Goal: Transaction & Acquisition: Purchase product/service

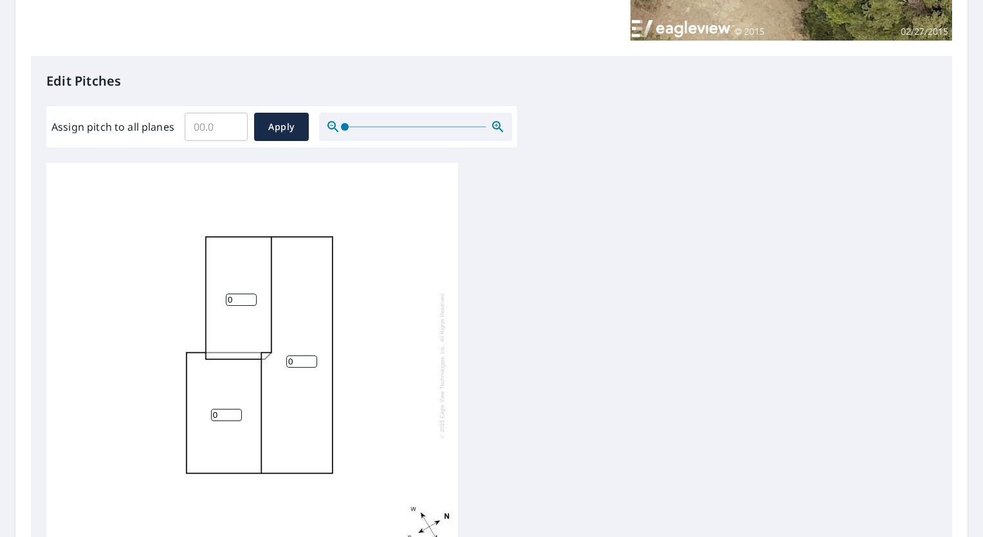
scroll to position [293, 0]
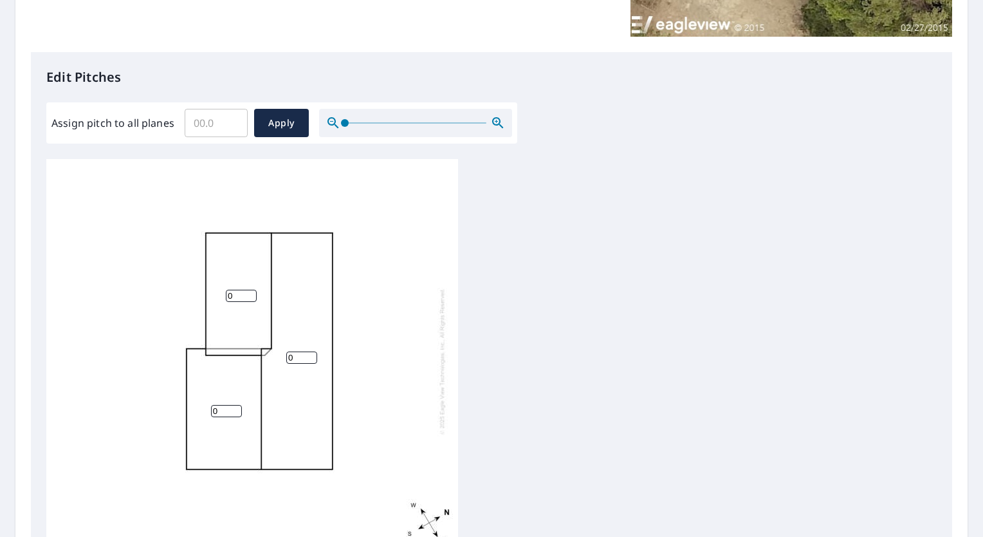
click at [239, 295] on input "0" at bounding box center [241, 296] width 31 height 12
type input "5"
click at [228, 410] on input "0" at bounding box center [226, 411] width 31 height 12
type input "5"
click at [306, 357] on input "0" at bounding box center [301, 357] width 31 height 12
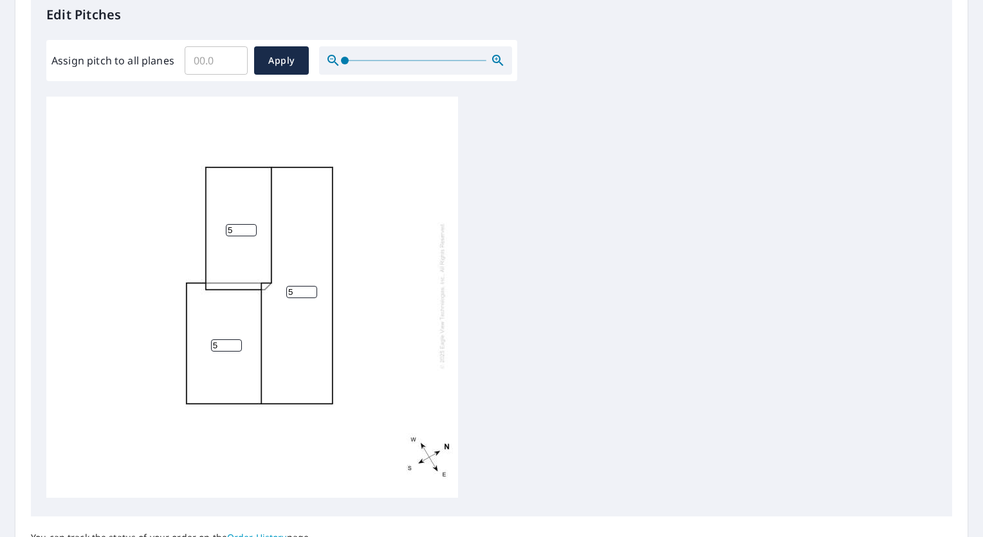
scroll to position [481, 0]
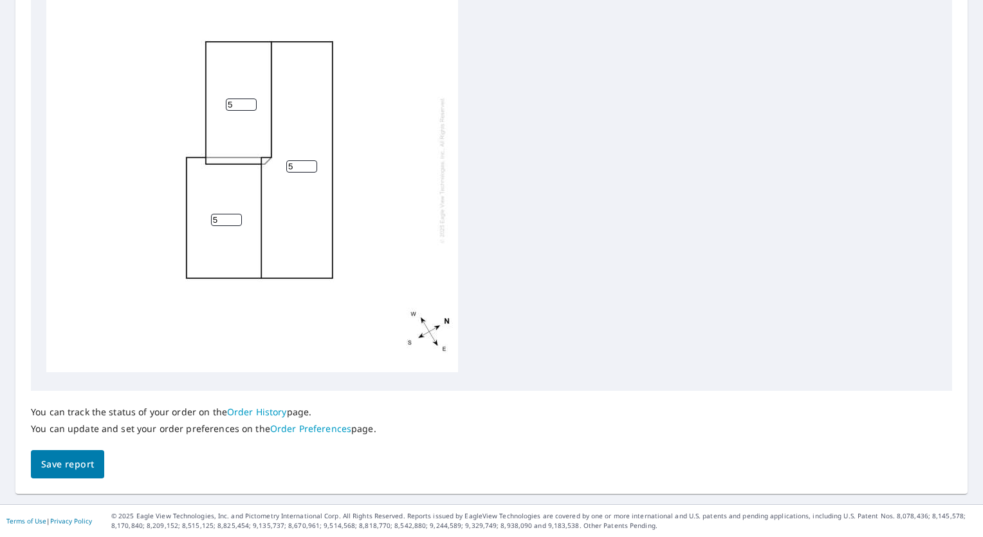
type input "5"
click at [89, 472] on span "Save report" at bounding box center [67, 464] width 53 height 16
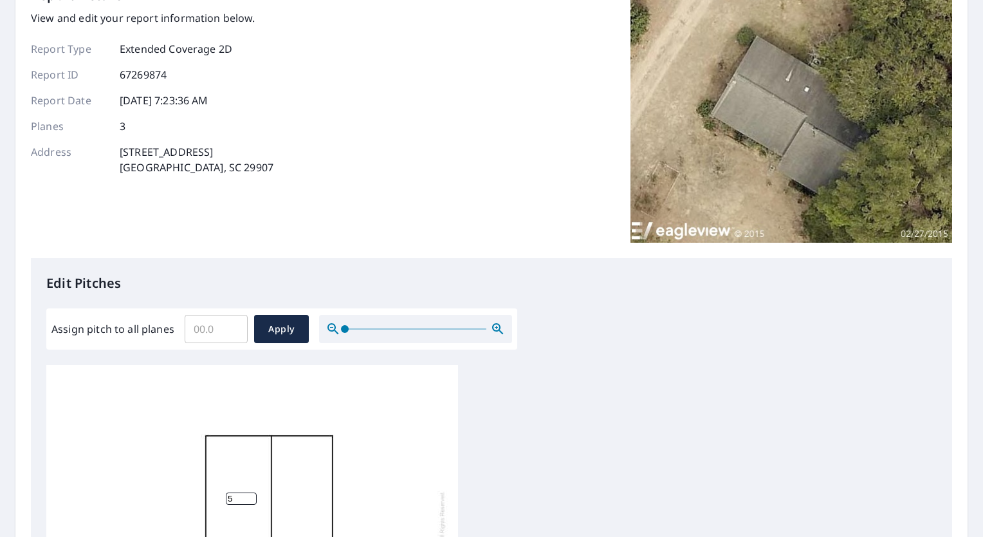
scroll to position [0, 0]
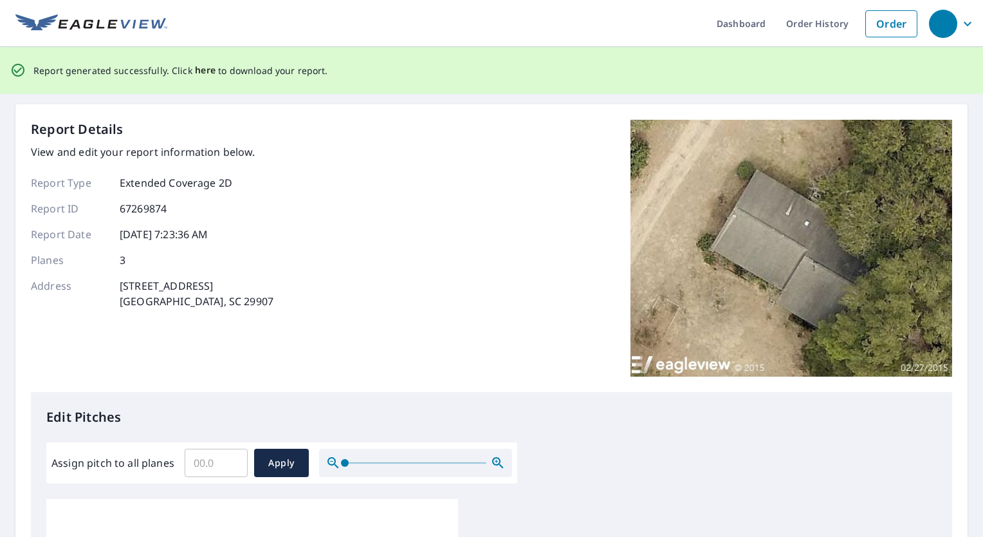
click at [203, 66] on span "here" at bounding box center [205, 70] width 21 height 16
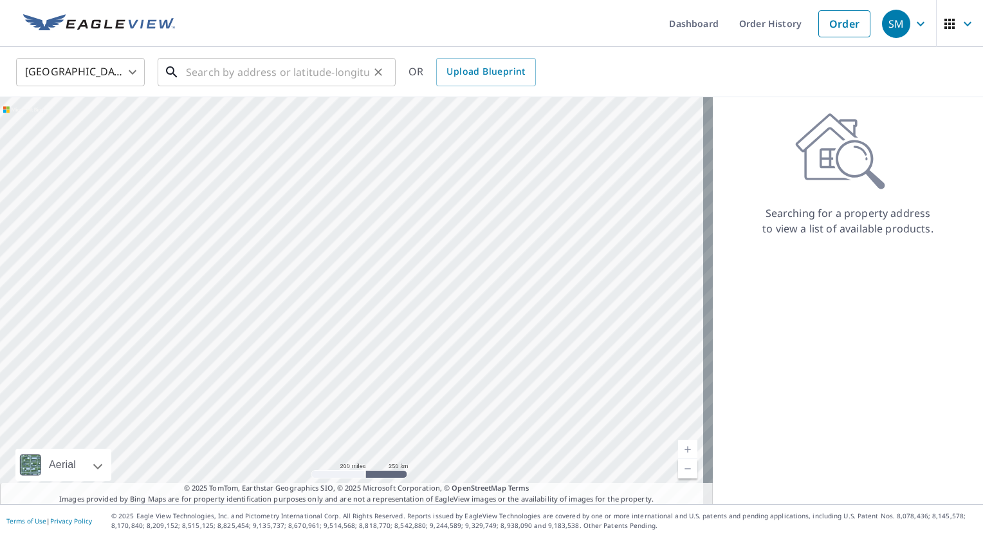
click at [335, 71] on input "text" at bounding box center [277, 72] width 183 height 36
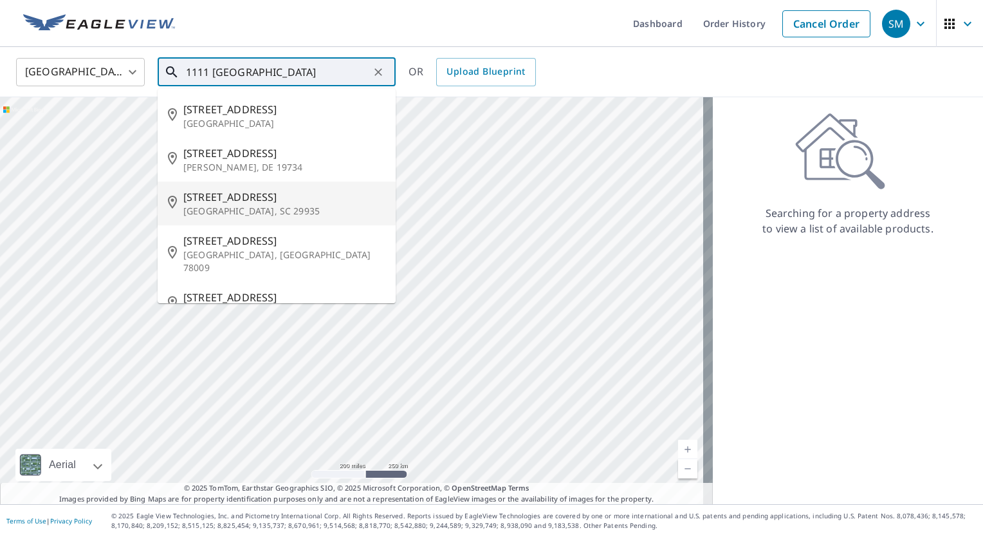
click at [291, 212] on p "Port Royal, SC 29935" at bounding box center [284, 211] width 202 height 13
type input "1111 Madrid Ave Port Royal, SC 29935"
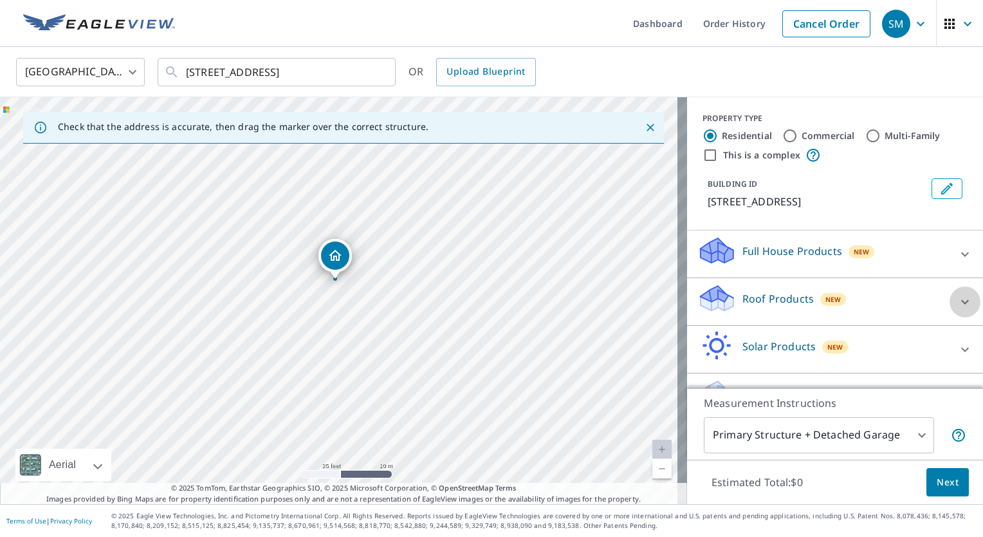
click at [957, 302] on icon at bounding box center [964, 301] width 15 height 15
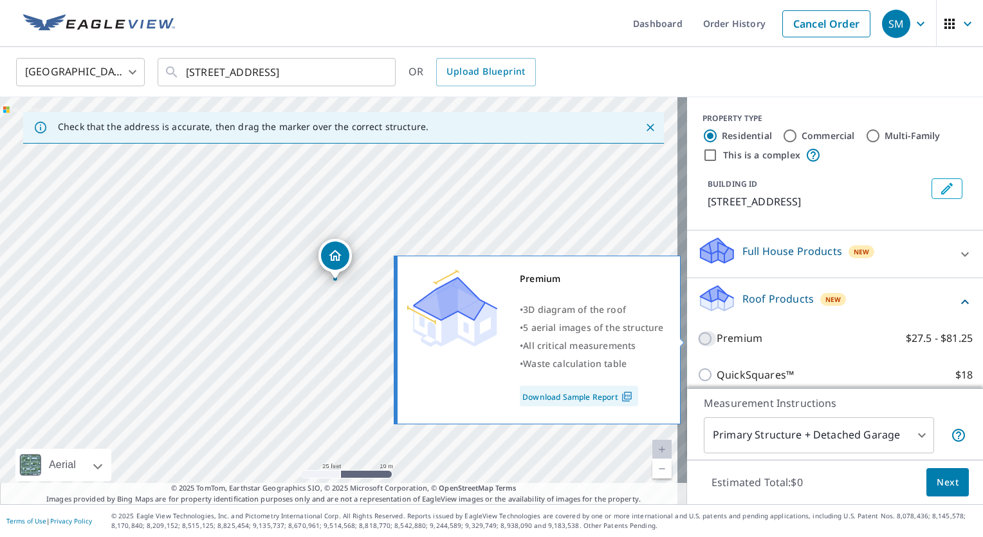
click at [697, 338] on input "Premium $27.5 - $81.25" at bounding box center [706, 338] width 19 height 15
checkbox input "true"
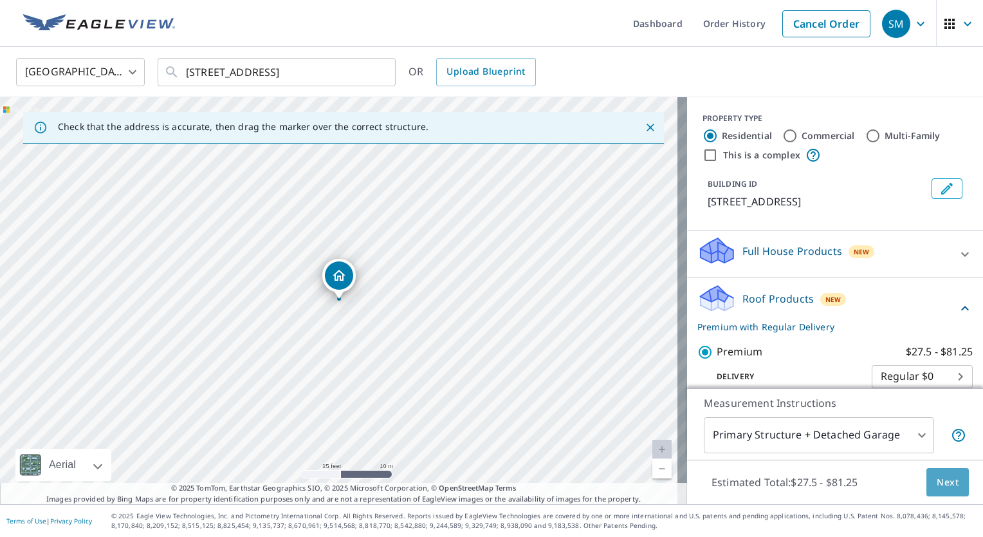
click at [947, 490] on button "Next" at bounding box center [947, 482] width 42 height 29
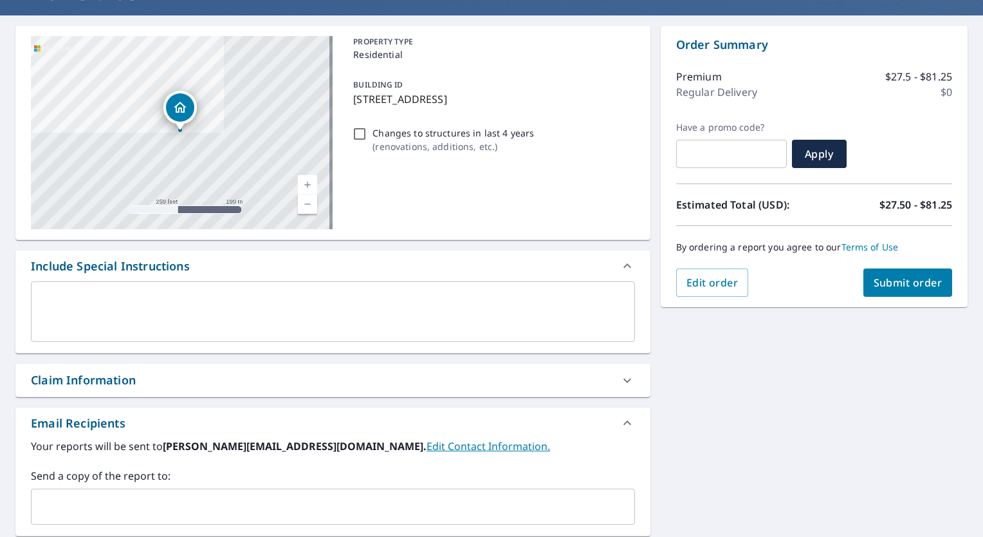
scroll to position [106, 0]
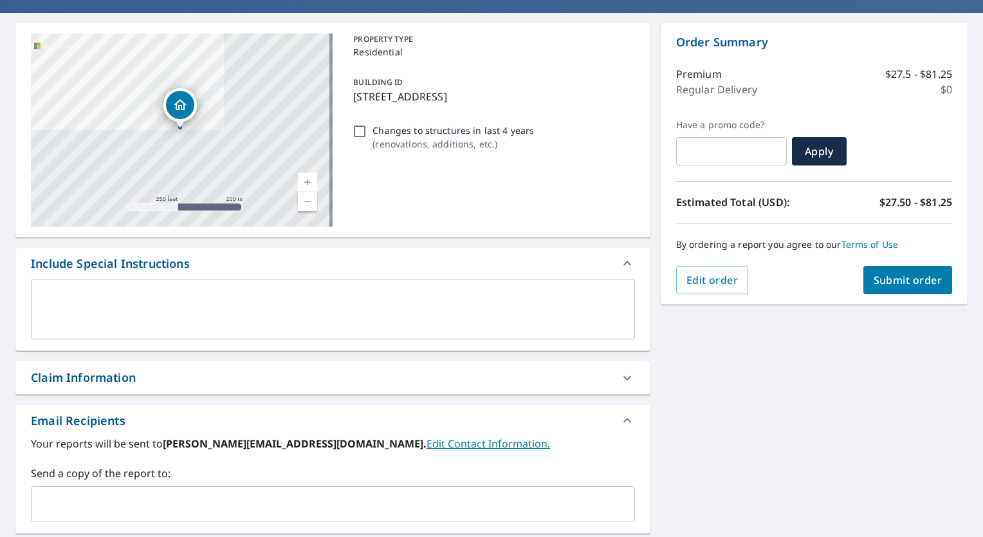
click at [327, 502] on input "text" at bounding box center [323, 504] width 573 height 24
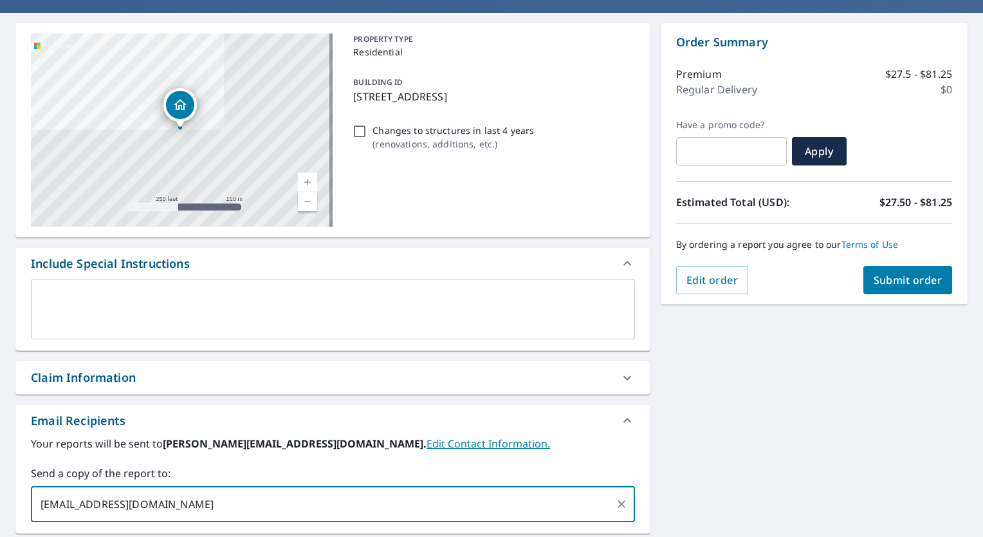
type input "dtilton@ars-roofing.com"
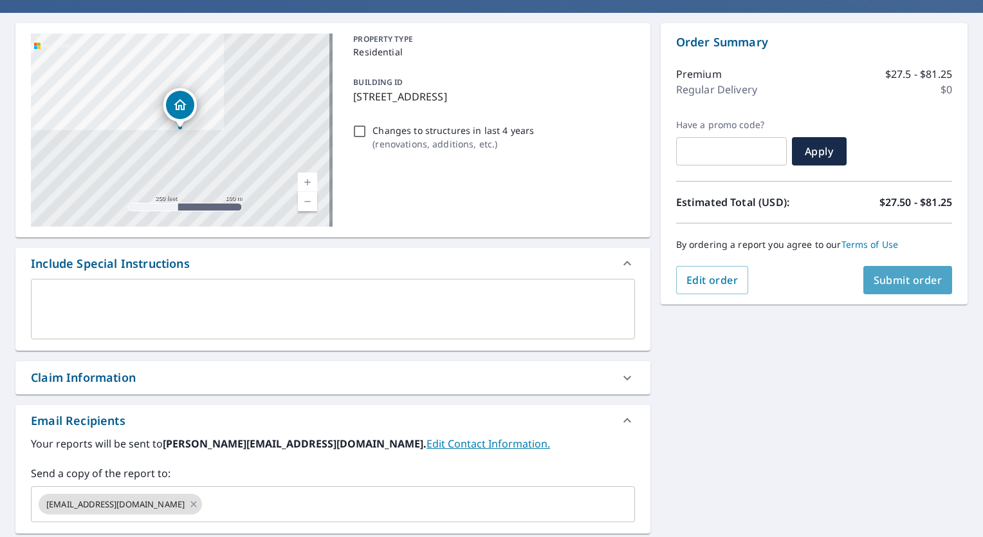
click at [910, 286] on span "Submit order" at bounding box center [908, 280] width 69 height 14
